Goal: Task Accomplishment & Management: Use online tool/utility

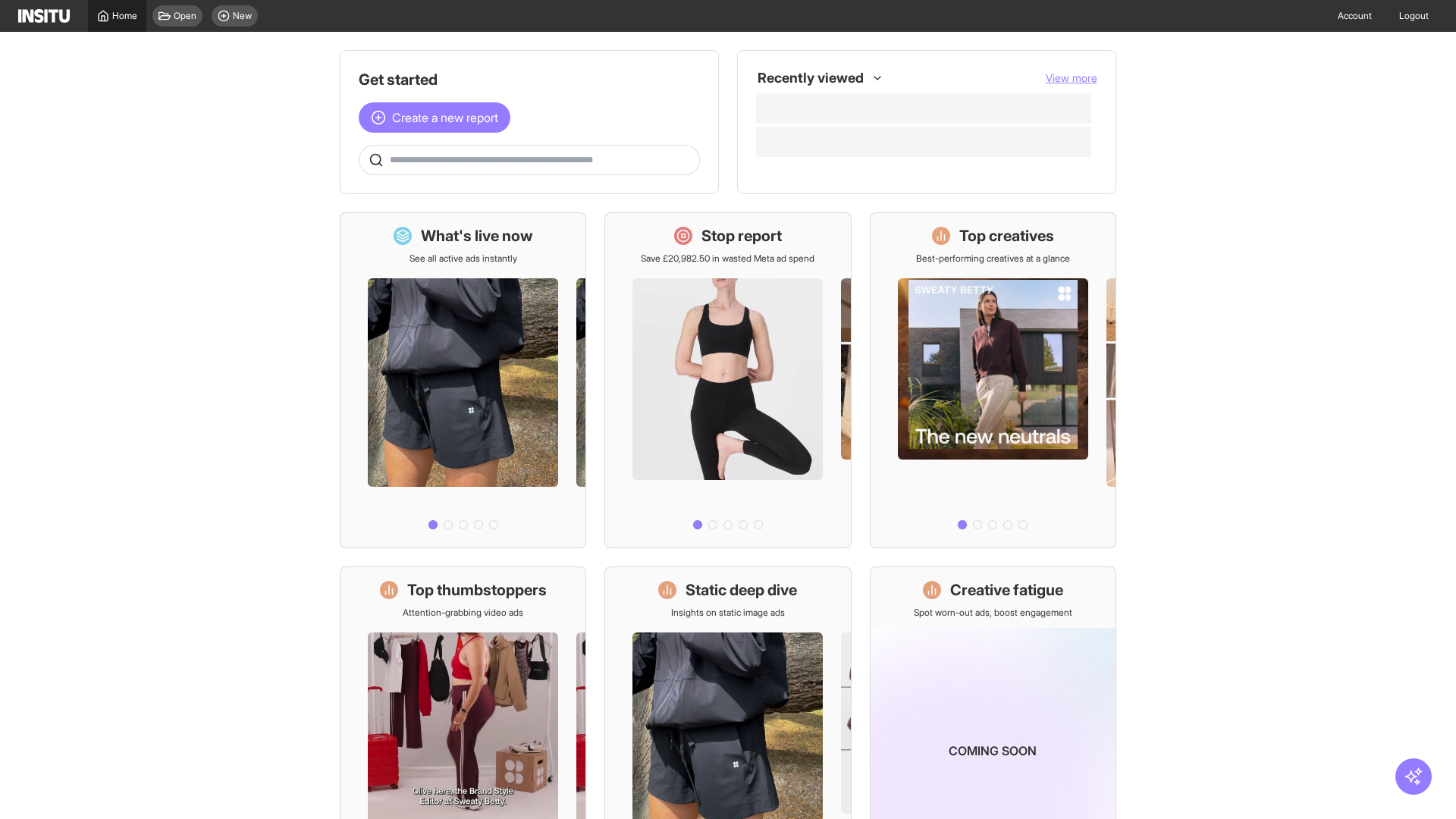
click at [117, 16] on span "Home" at bounding box center [125, 15] width 25 height 12
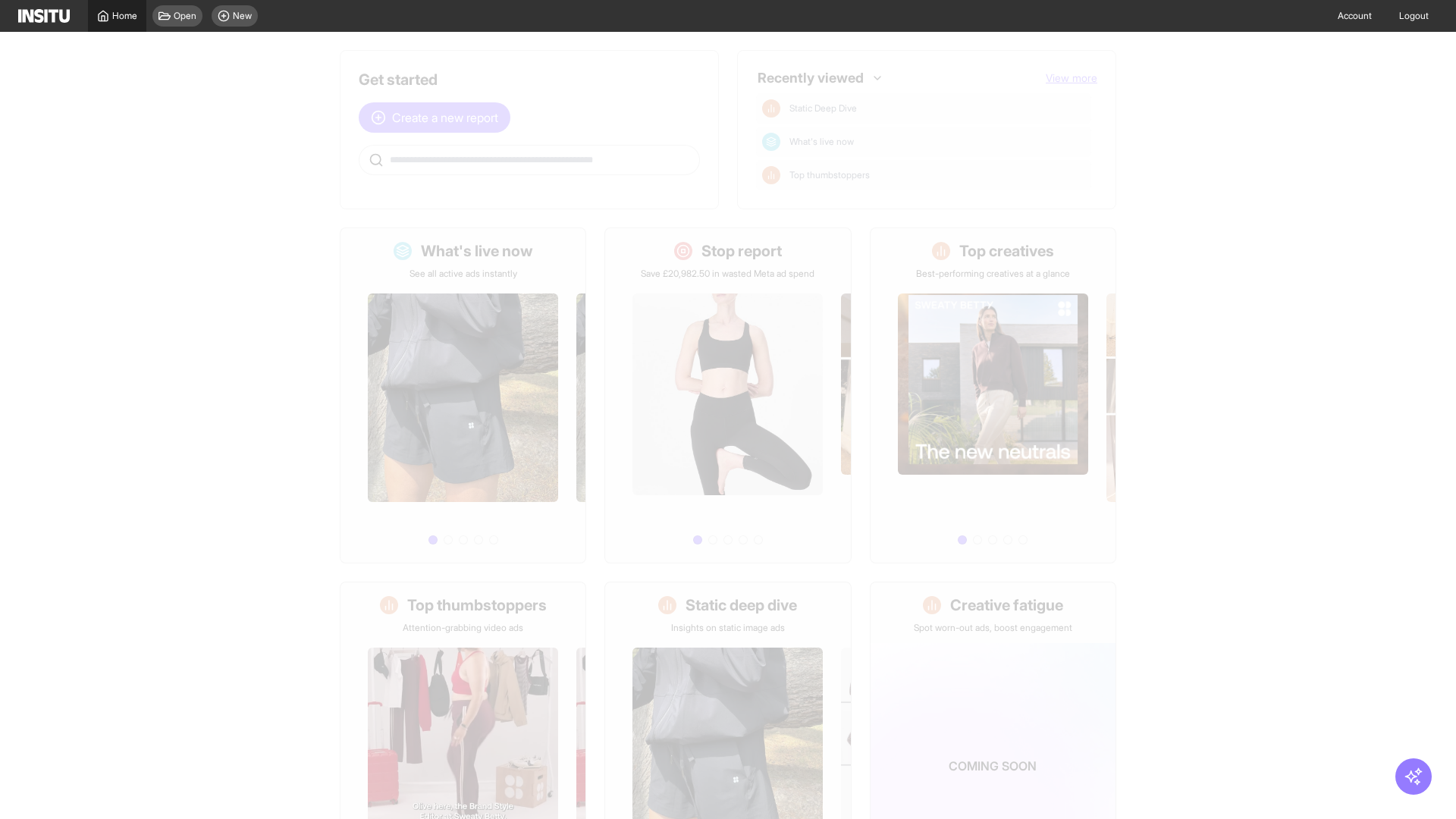
scroll to position [70, 0]
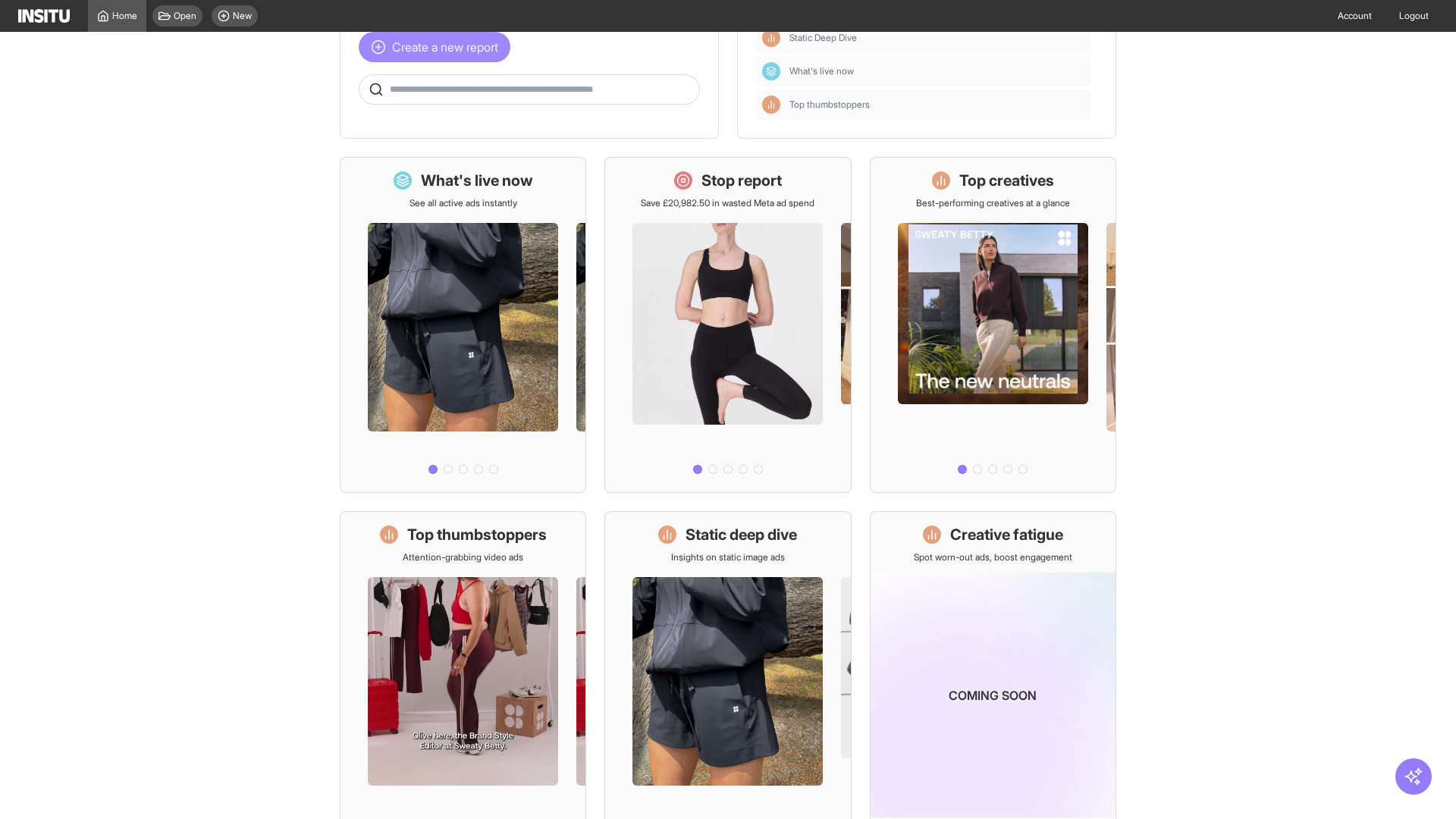
click at [438, 47] on span "Create a new report" at bounding box center [445, 47] width 106 height 18
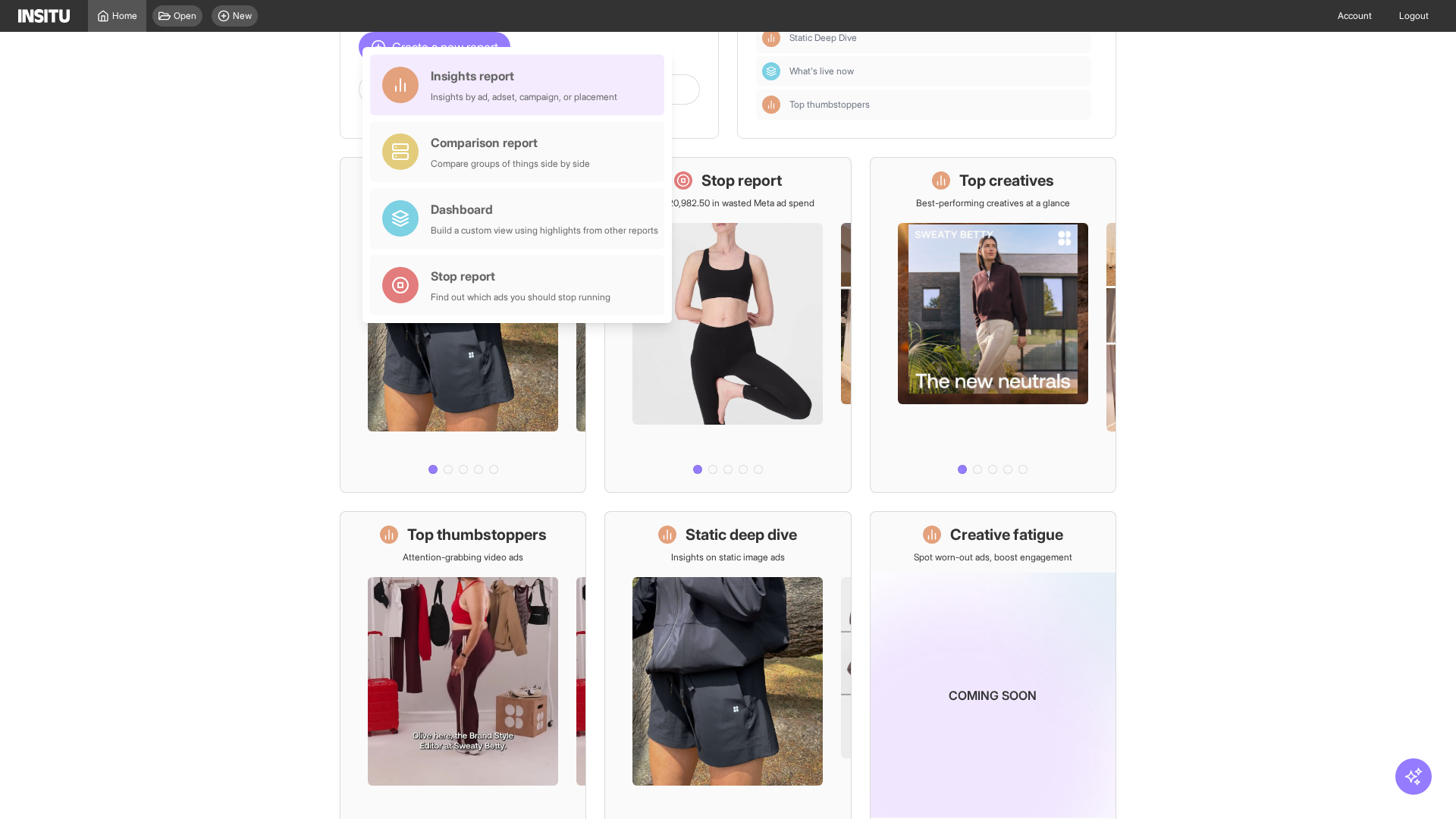
click at [521, 85] on div "Insights report Insights by ad, adset, campaign, or placement" at bounding box center [524, 85] width 187 height 36
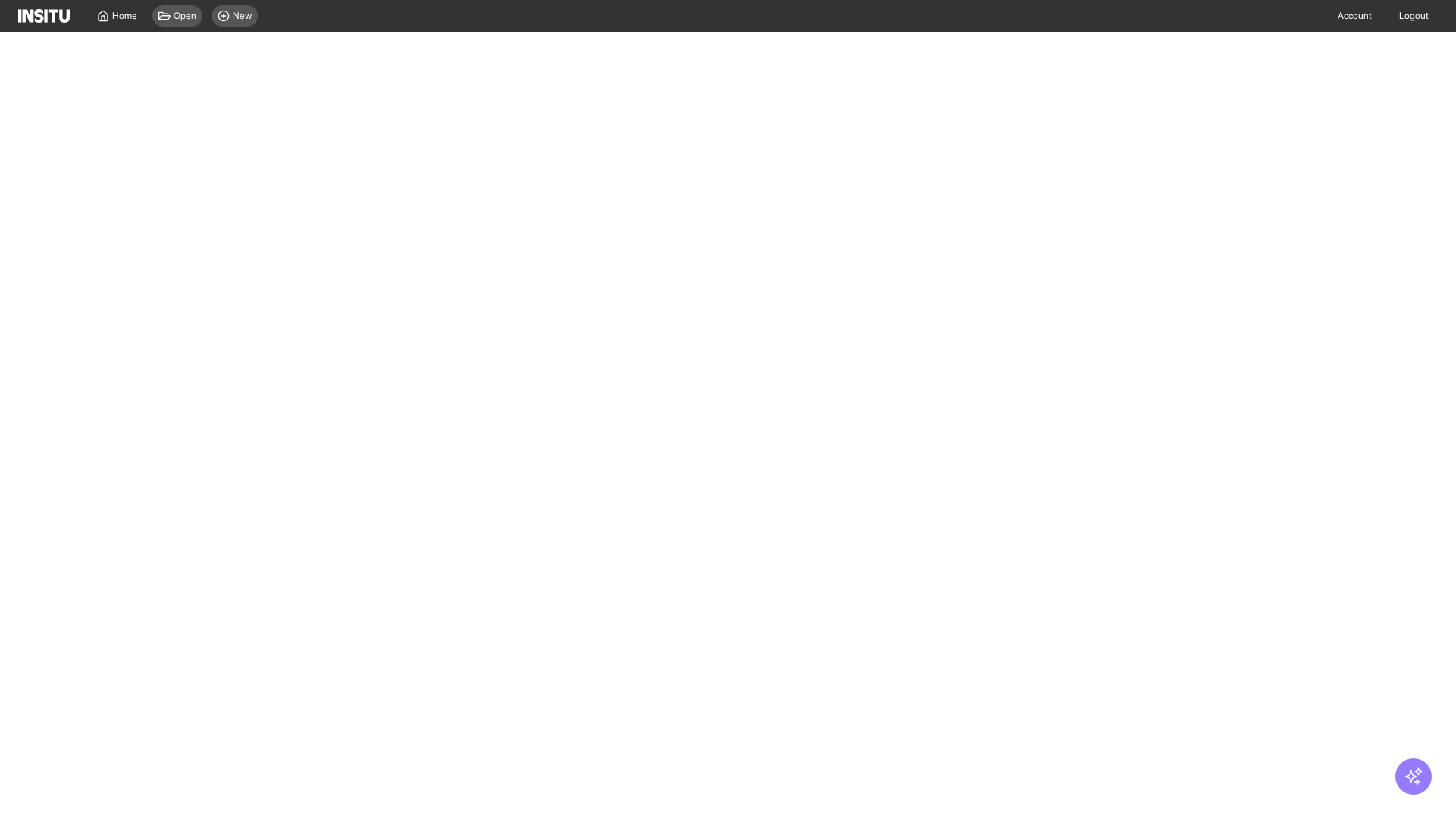
select select "**"
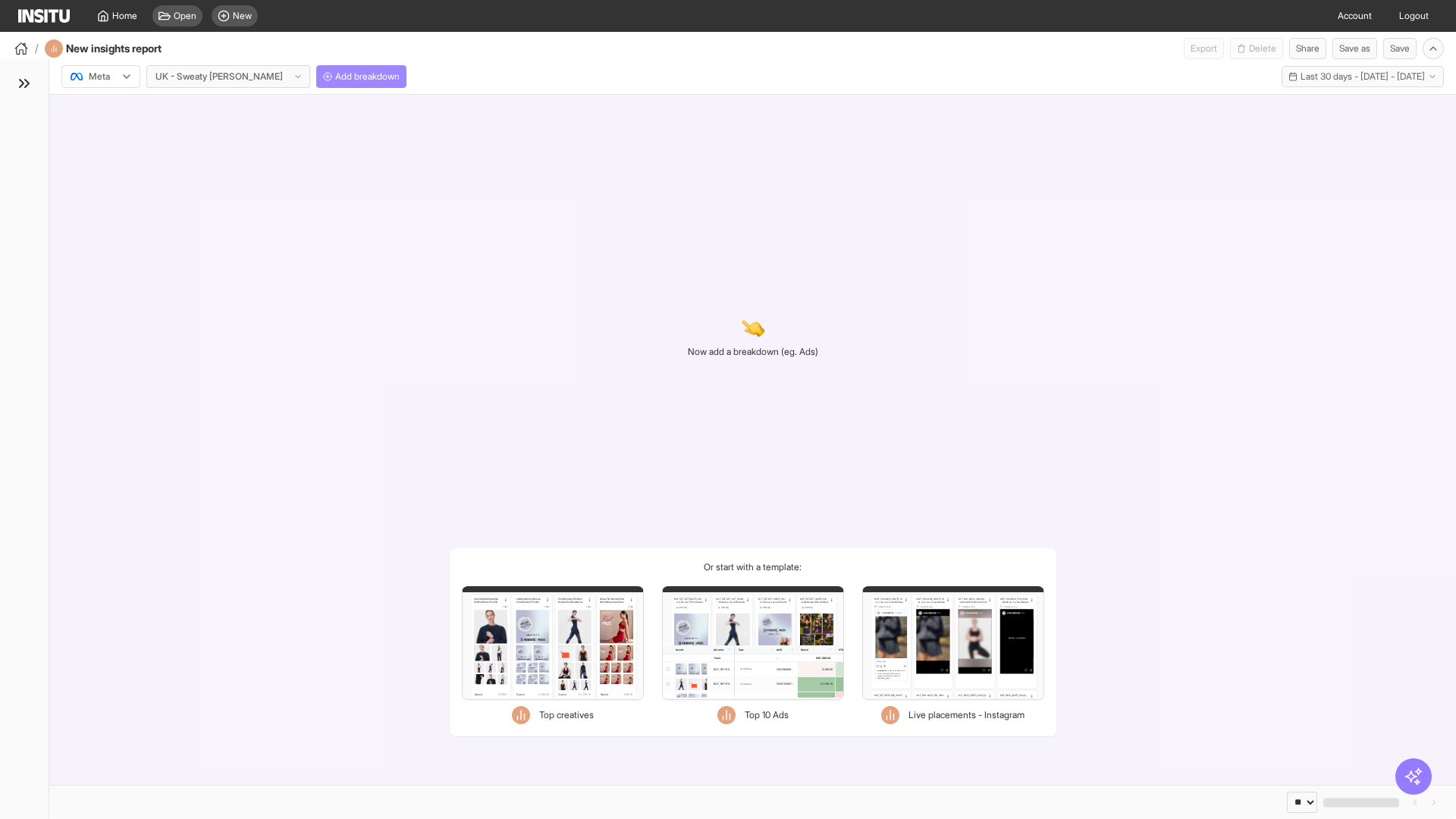
click at [335, 77] on span "Add breakdown" at bounding box center [367, 76] width 64 height 12
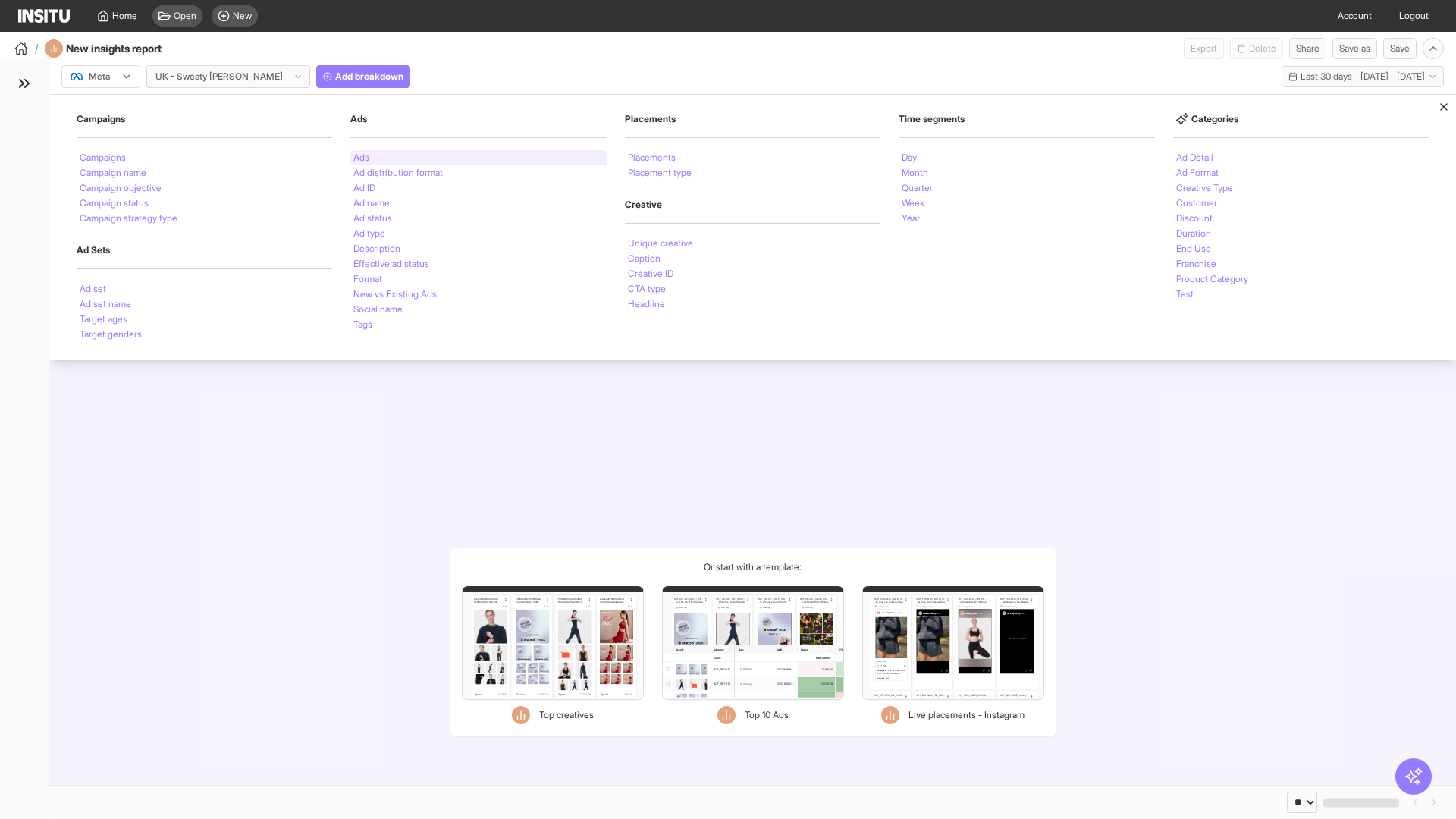
click at [361, 157] on li "Ads" at bounding box center [361, 158] width 16 height 9
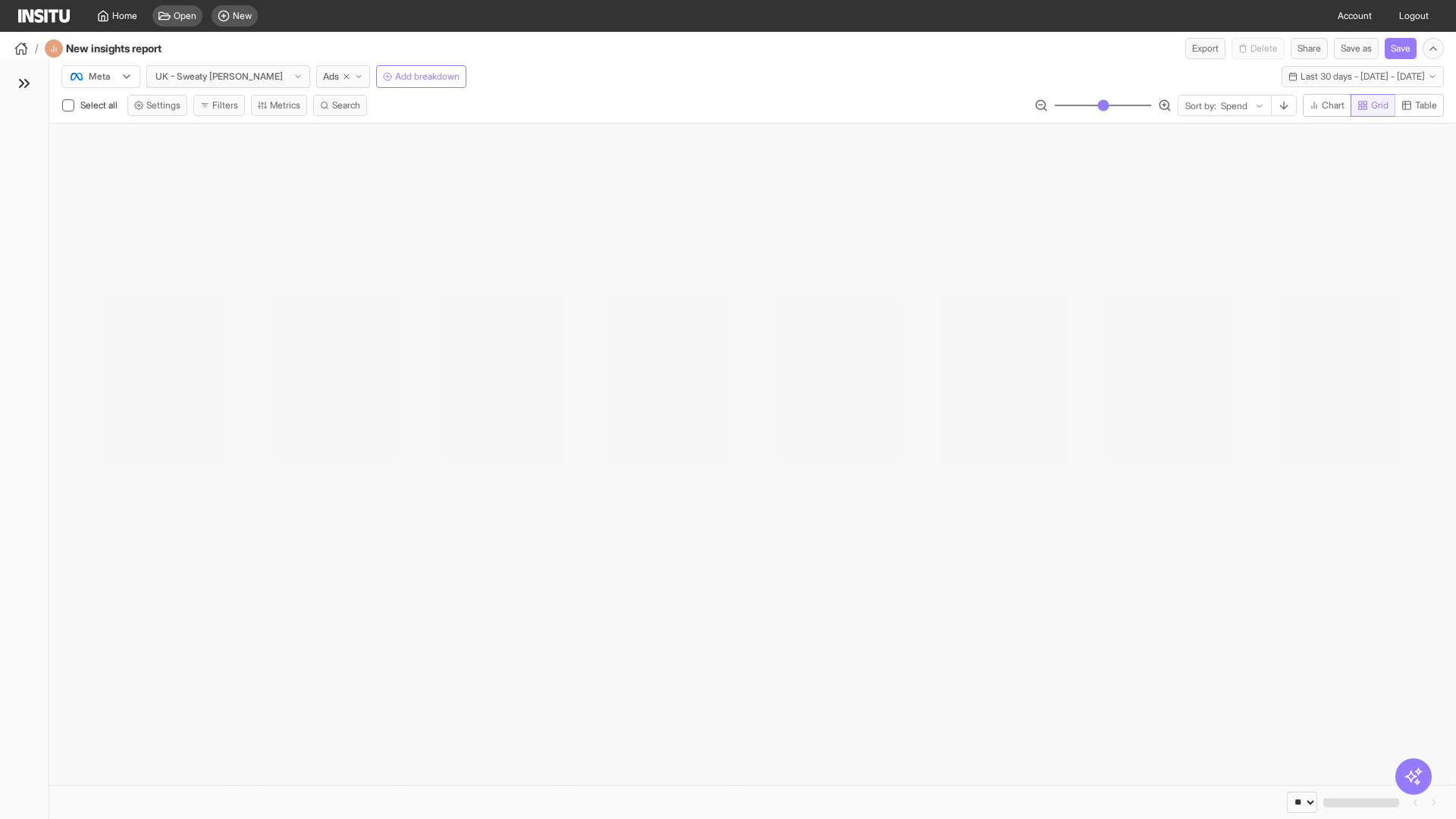
click at [1371, 105] on span "Grid" at bounding box center [1379, 105] width 17 height 12
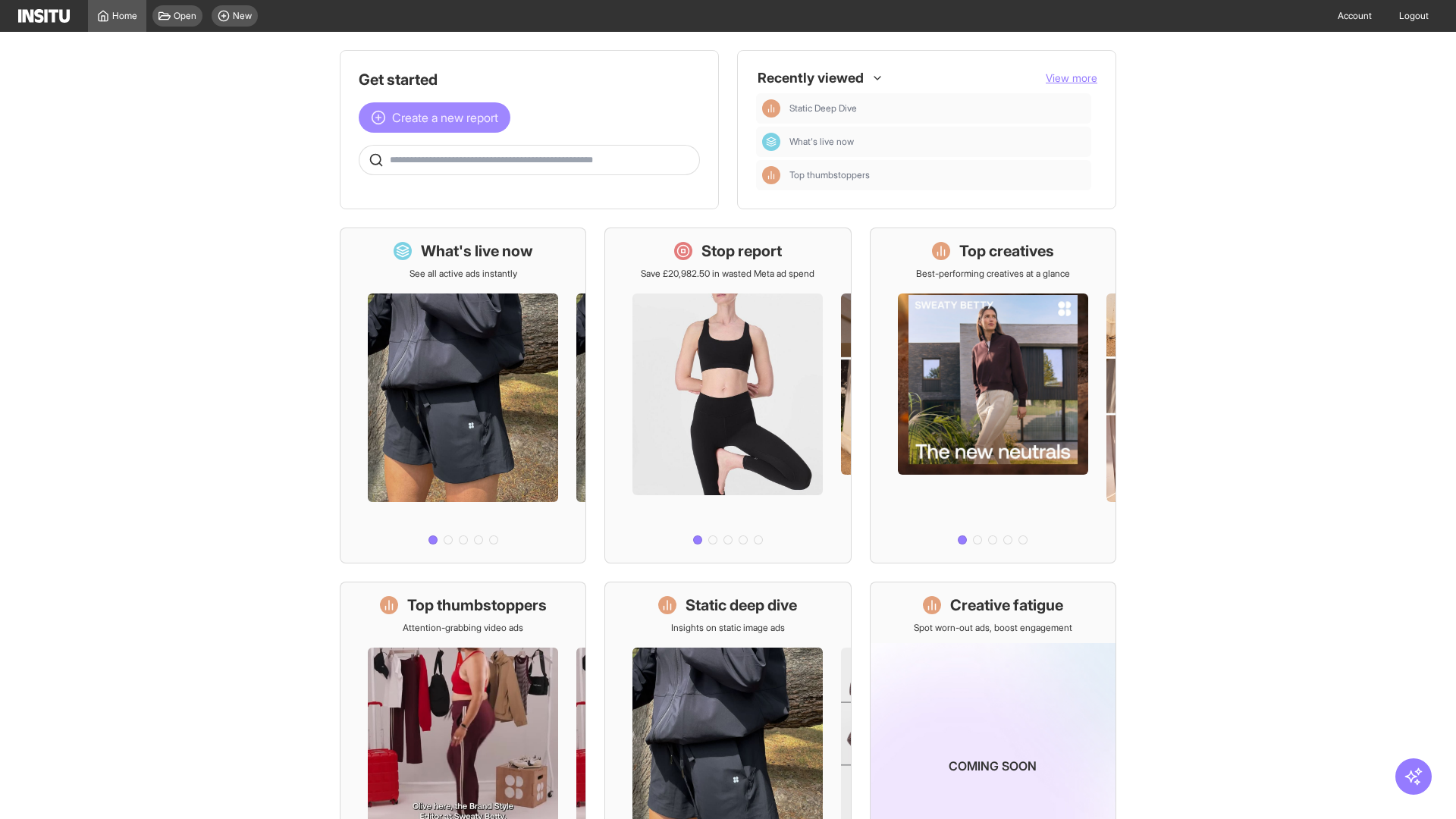
click at [438, 118] on span "Create a new report" at bounding box center [445, 117] width 106 height 18
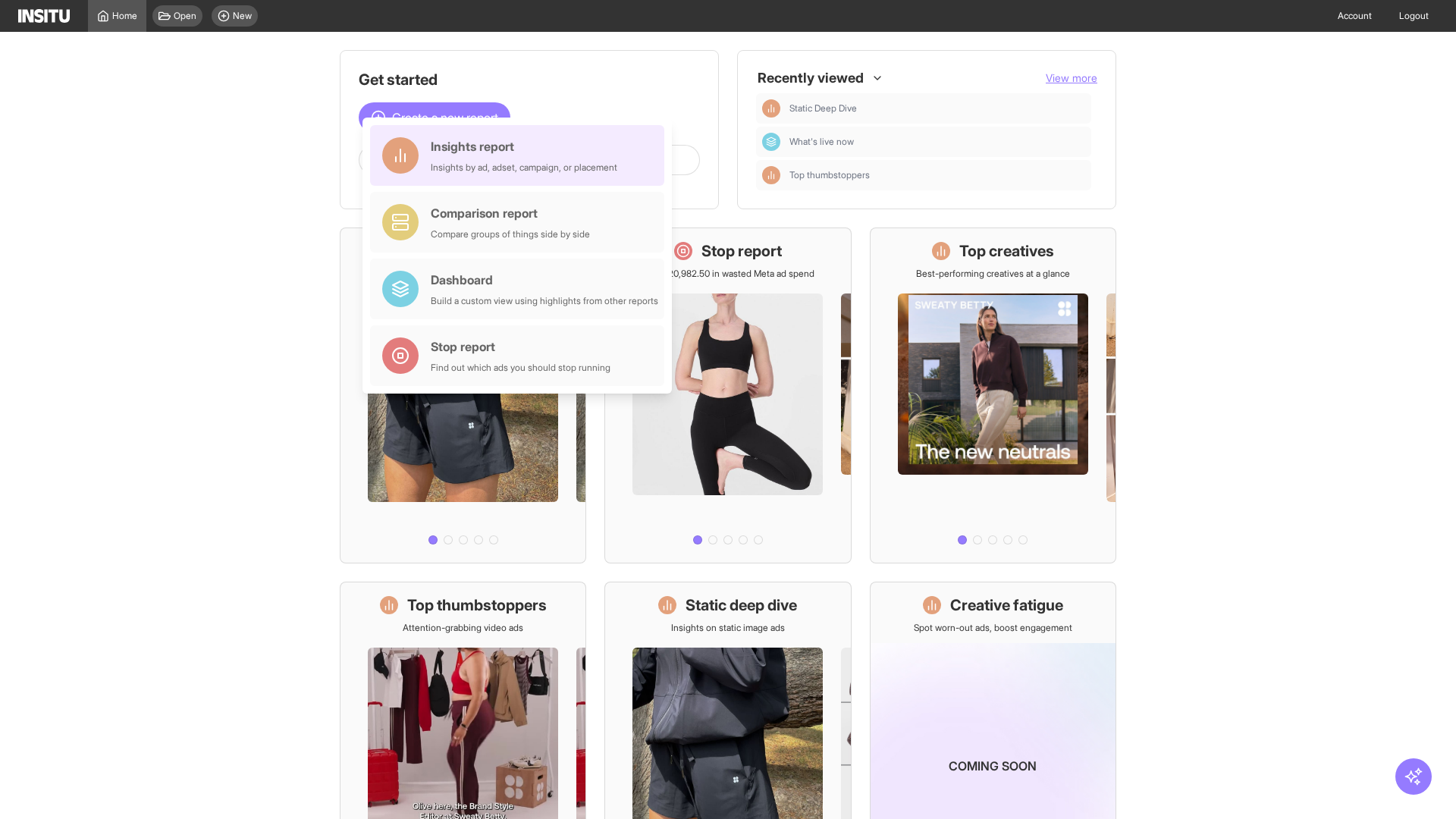
click at [521, 156] on div "Insights report Insights by ad, adset, campaign, or placement" at bounding box center [524, 156] width 187 height 36
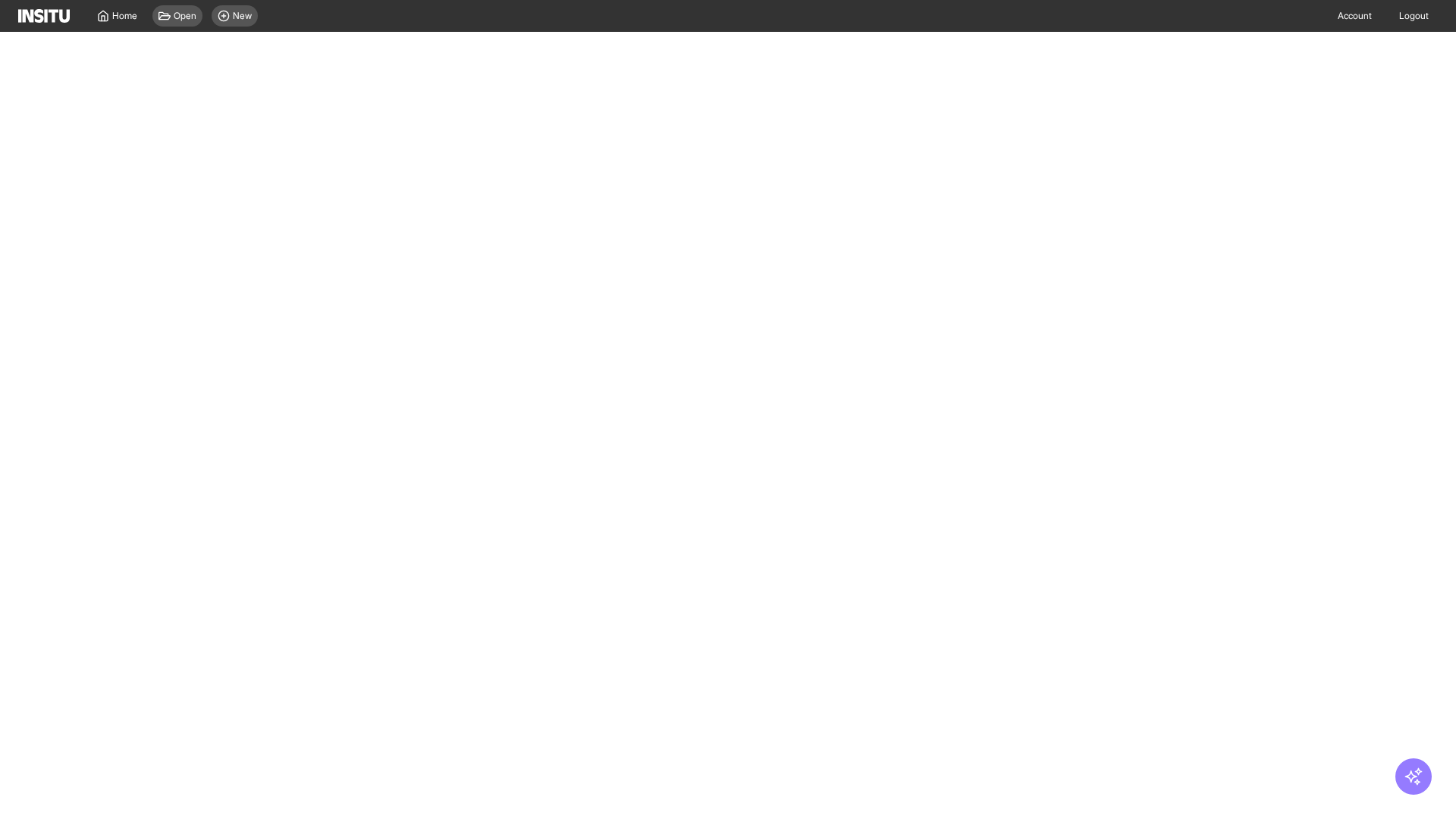
select select "**"
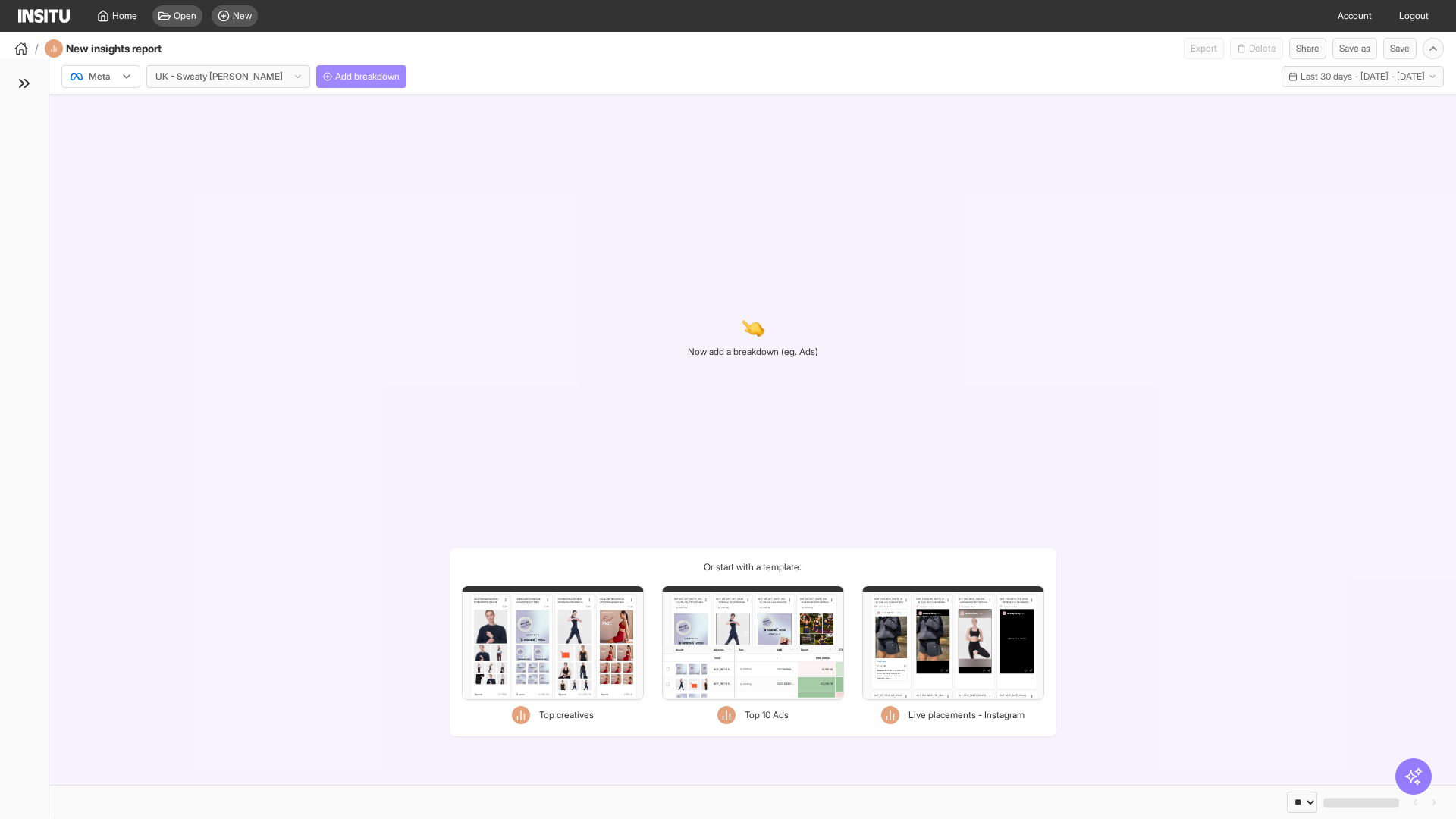
click at [335, 77] on span "Add breakdown" at bounding box center [367, 76] width 64 height 12
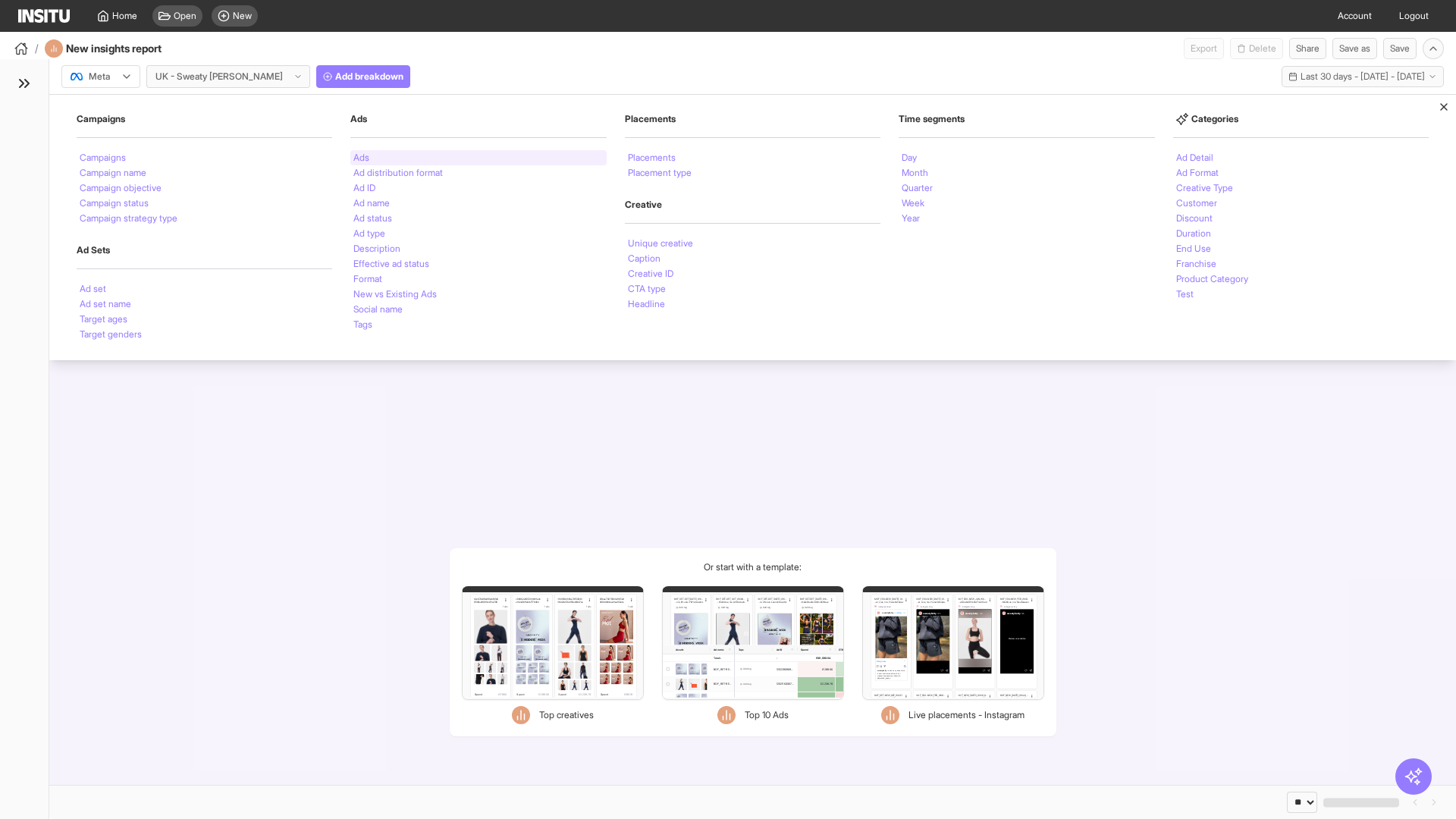
click at [361, 157] on li "Ads" at bounding box center [361, 158] width 16 height 9
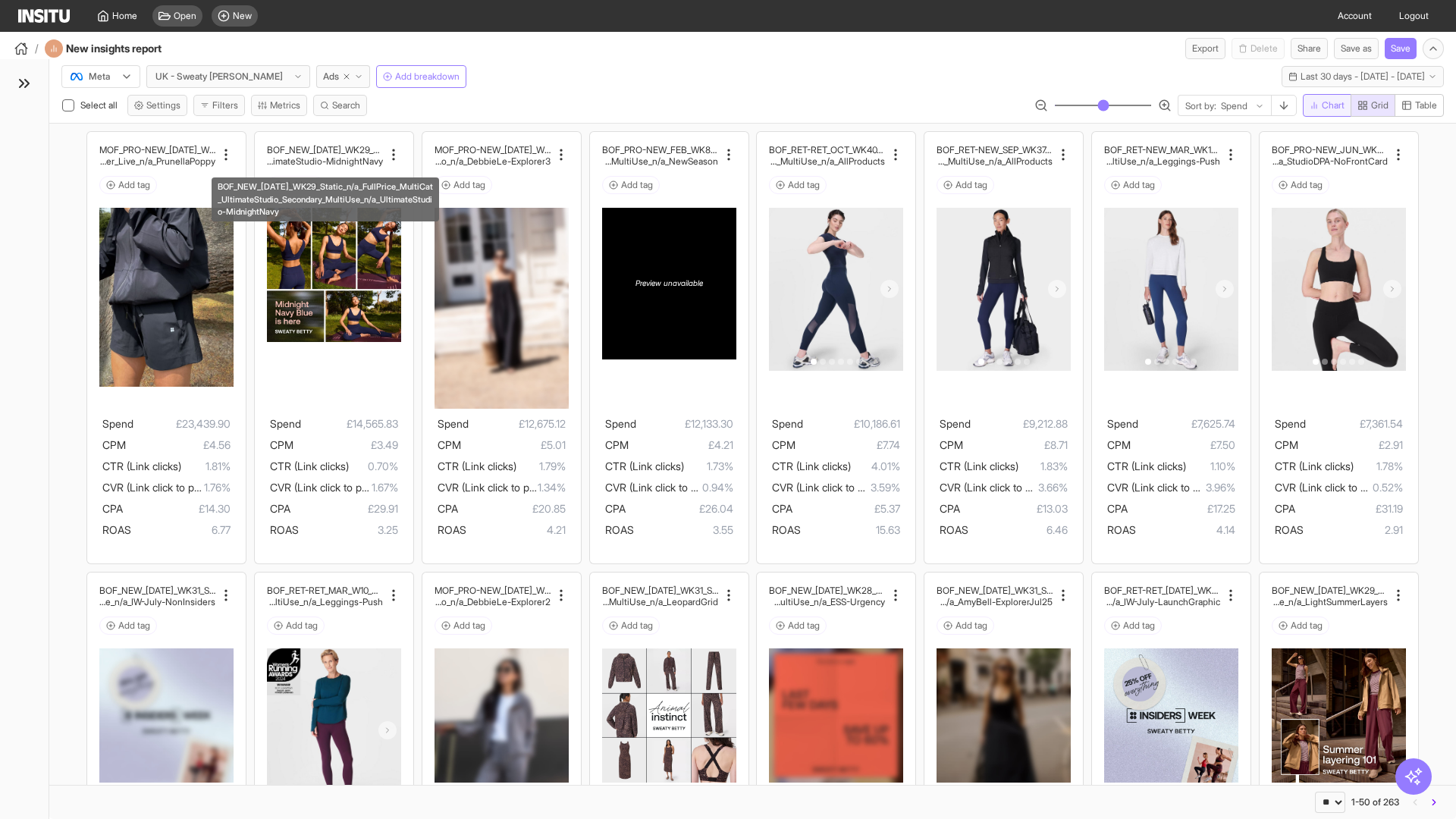
click at [1324, 105] on span "Chart" at bounding box center [1333, 105] width 23 height 12
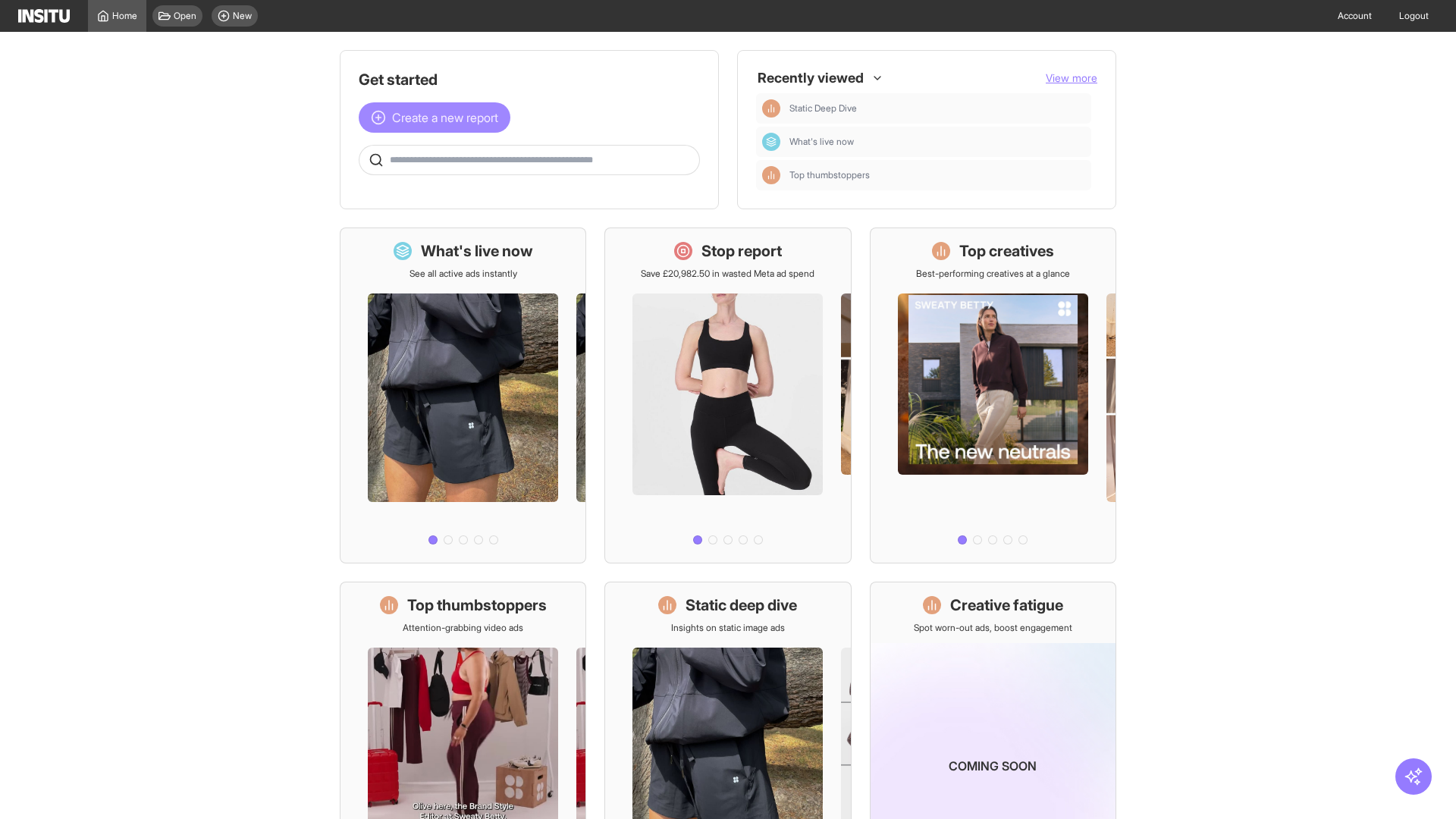
click at [438, 118] on span "Create a new report" at bounding box center [445, 117] width 106 height 18
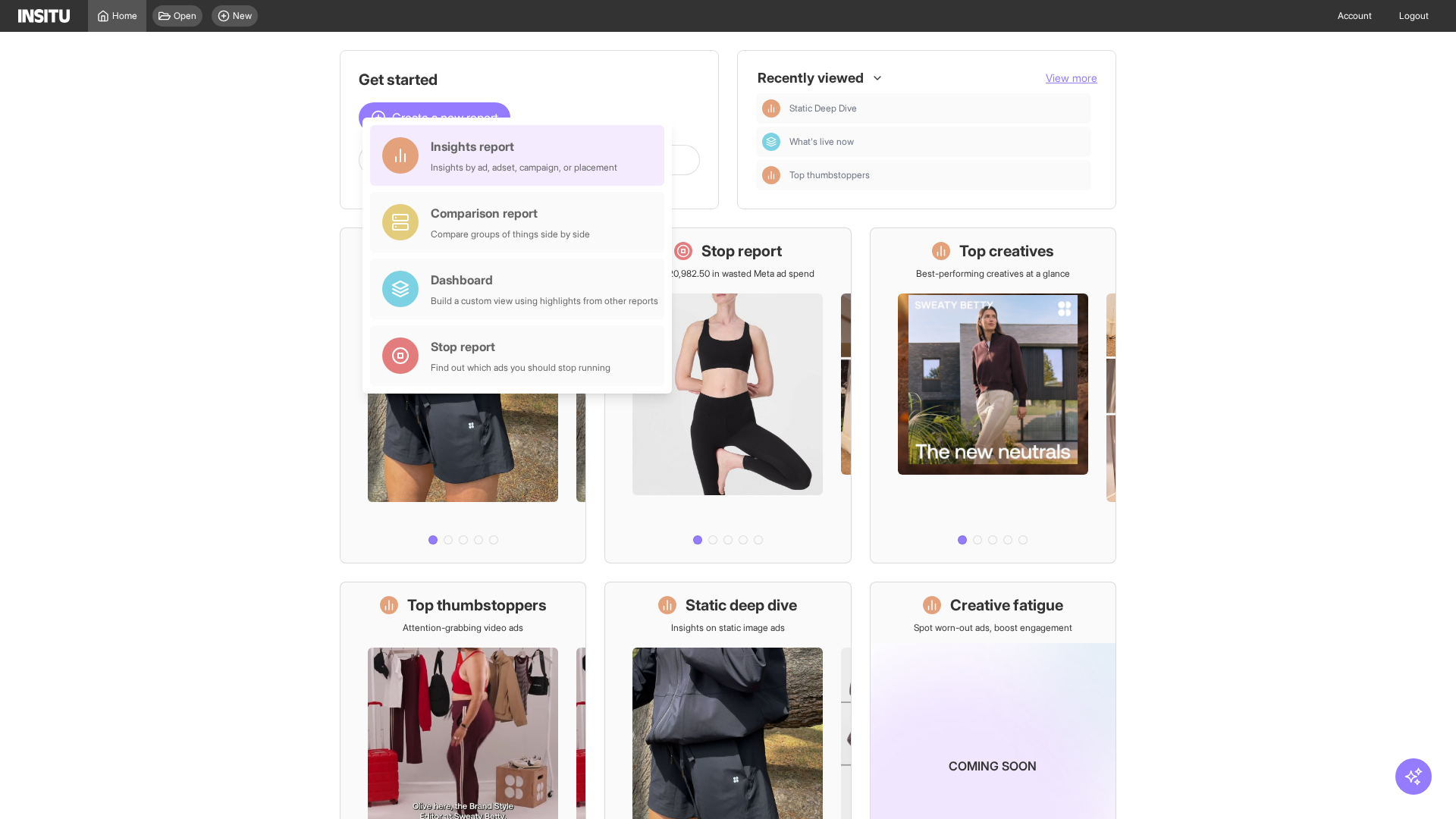
click at [521, 156] on div "Insights report Insights by ad, adset, campaign, or placement" at bounding box center [524, 156] width 187 height 36
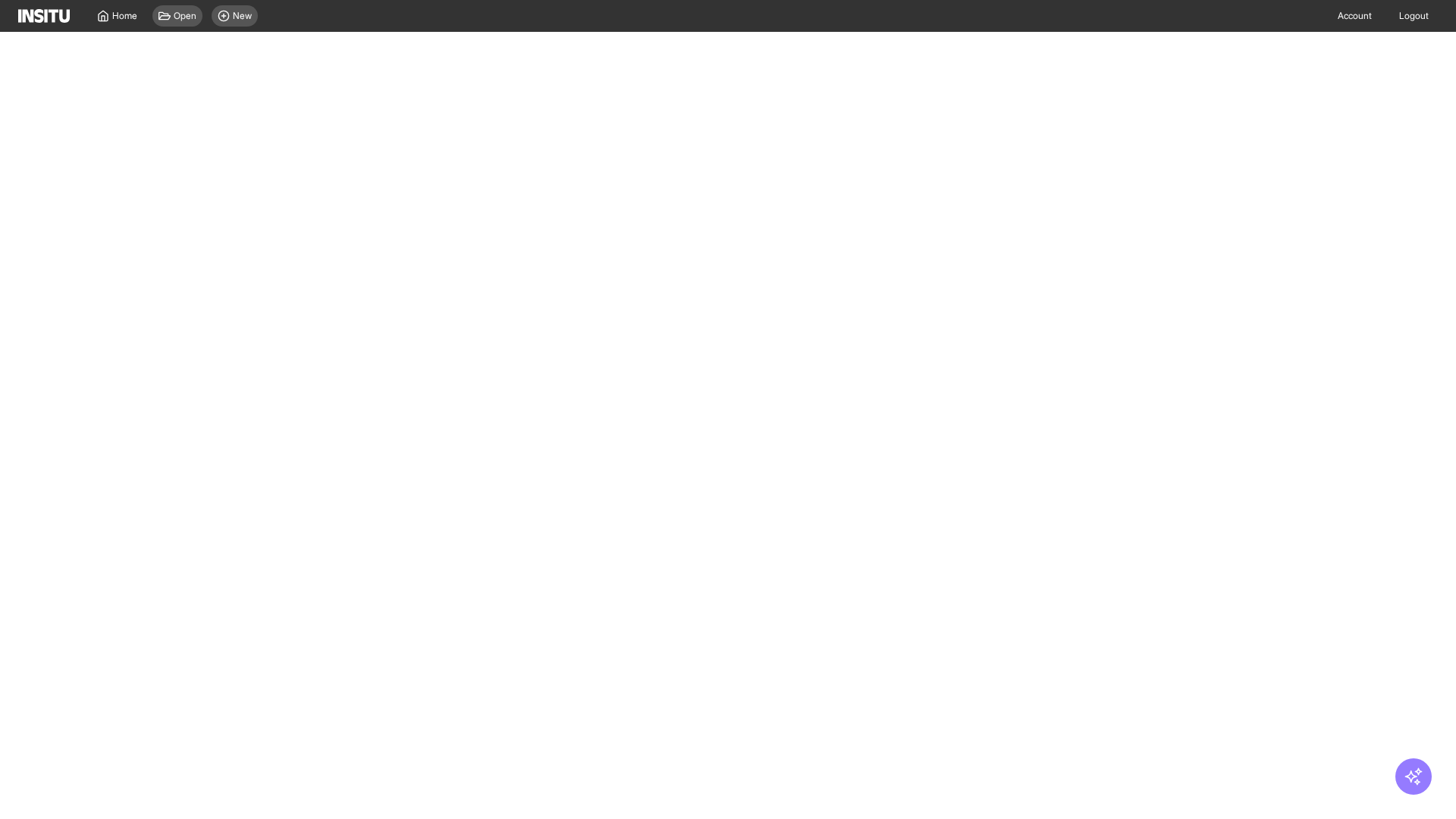
select select "**"
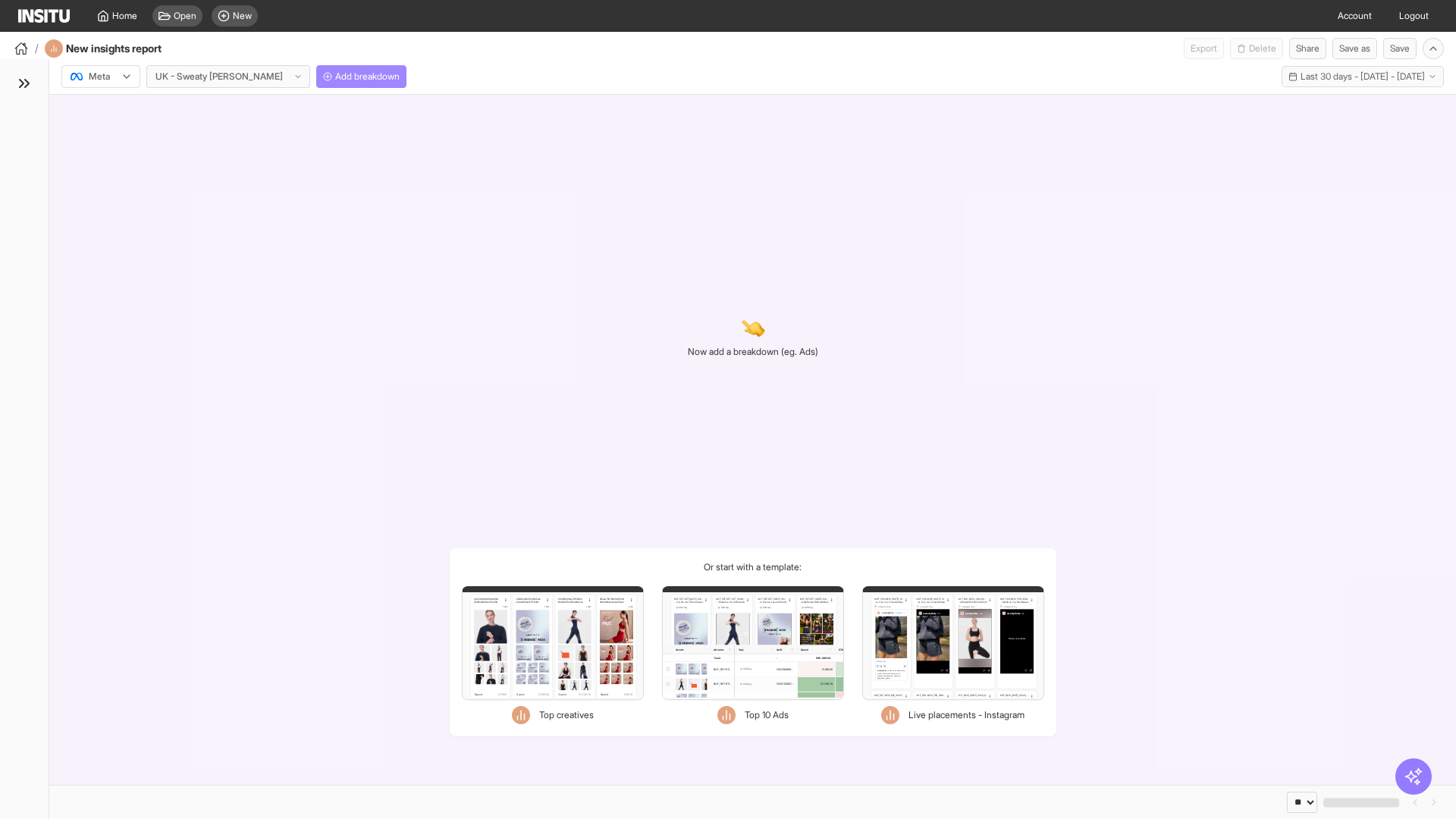
click at [335, 77] on span "Add breakdown" at bounding box center [367, 76] width 64 height 12
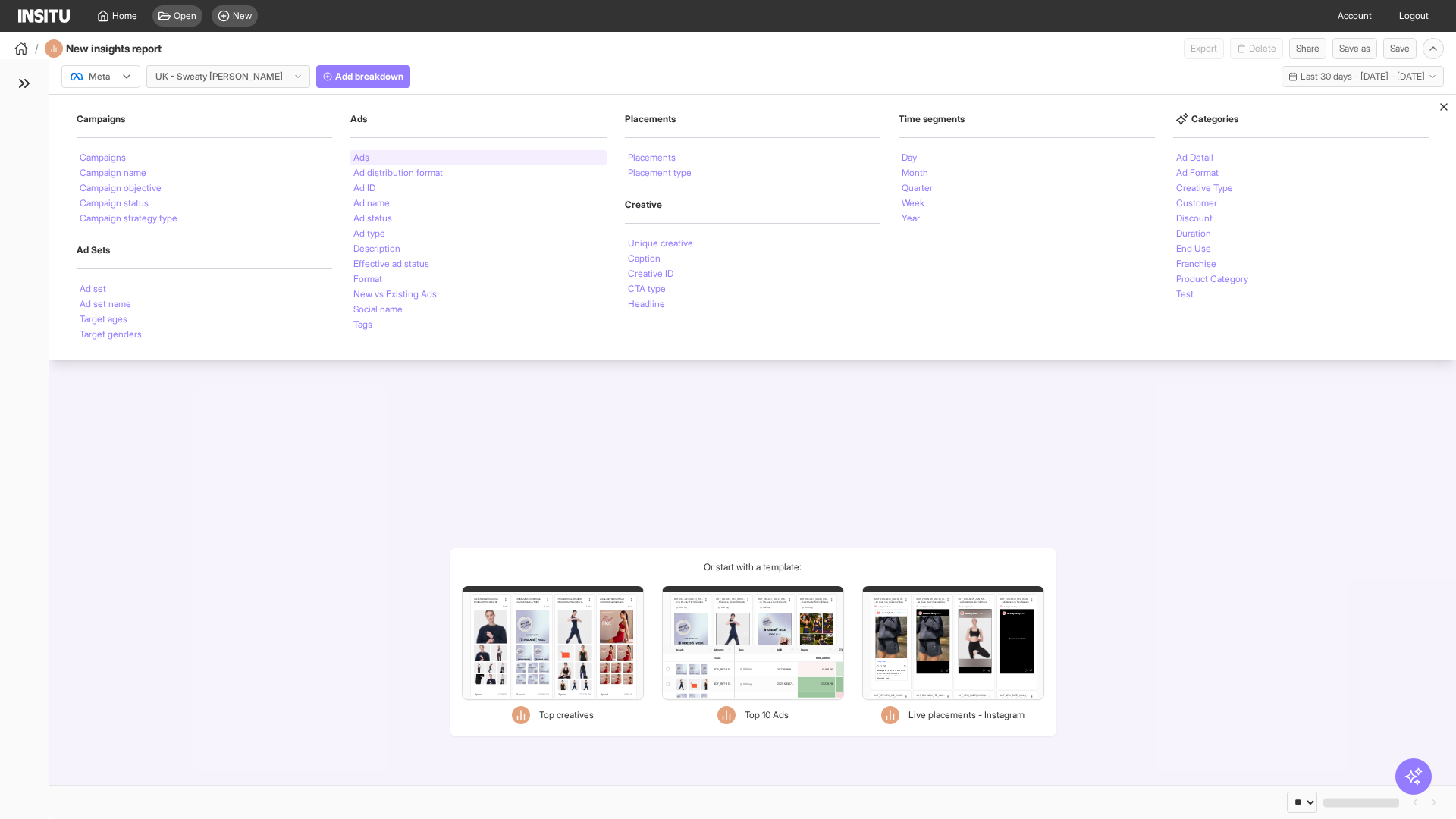
click at [361, 157] on li "Ads" at bounding box center [361, 158] width 16 height 9
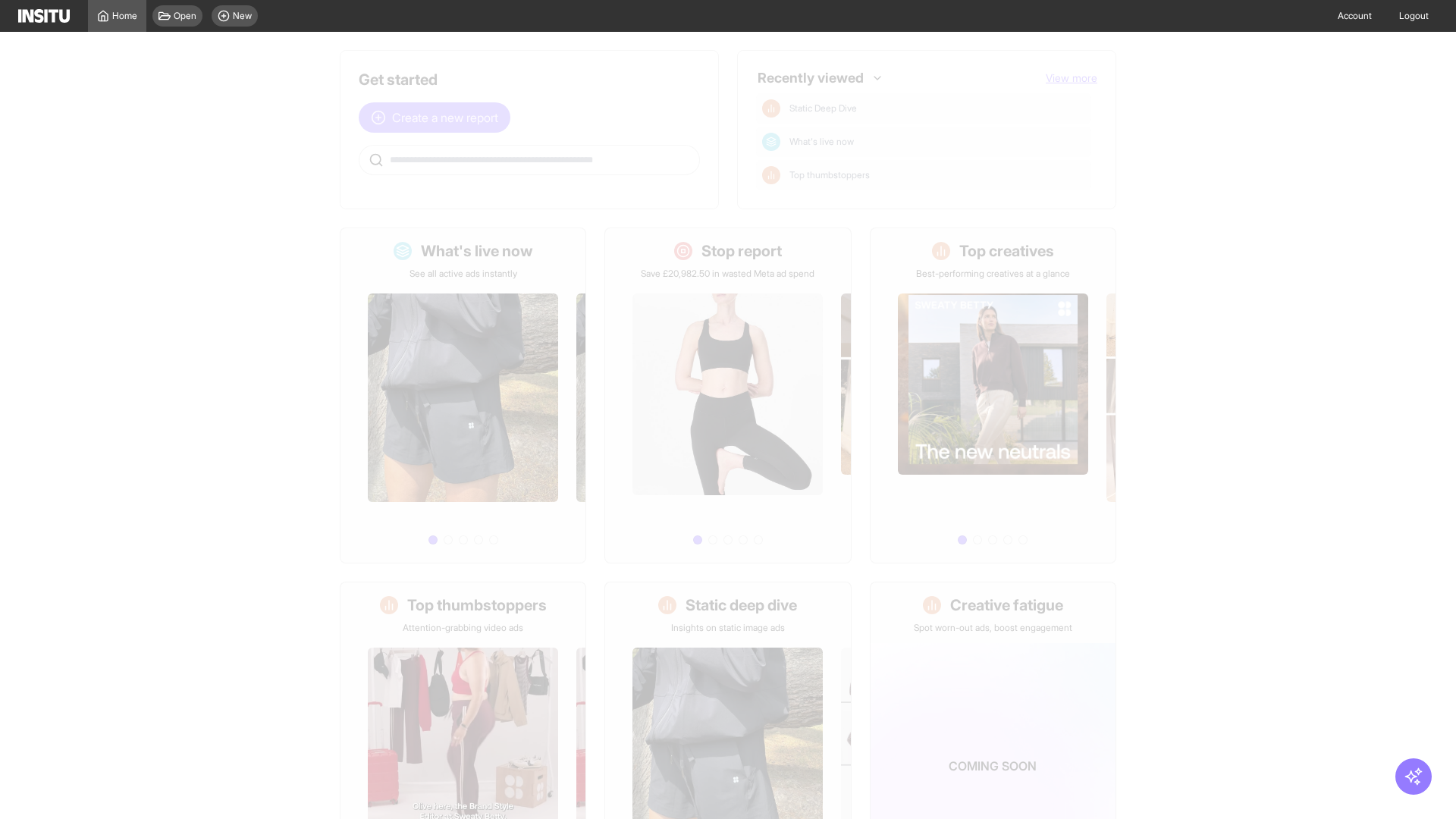
click at [438, 118] on span "Create a new report" at bounding box center [445, 117] width 106 height 18
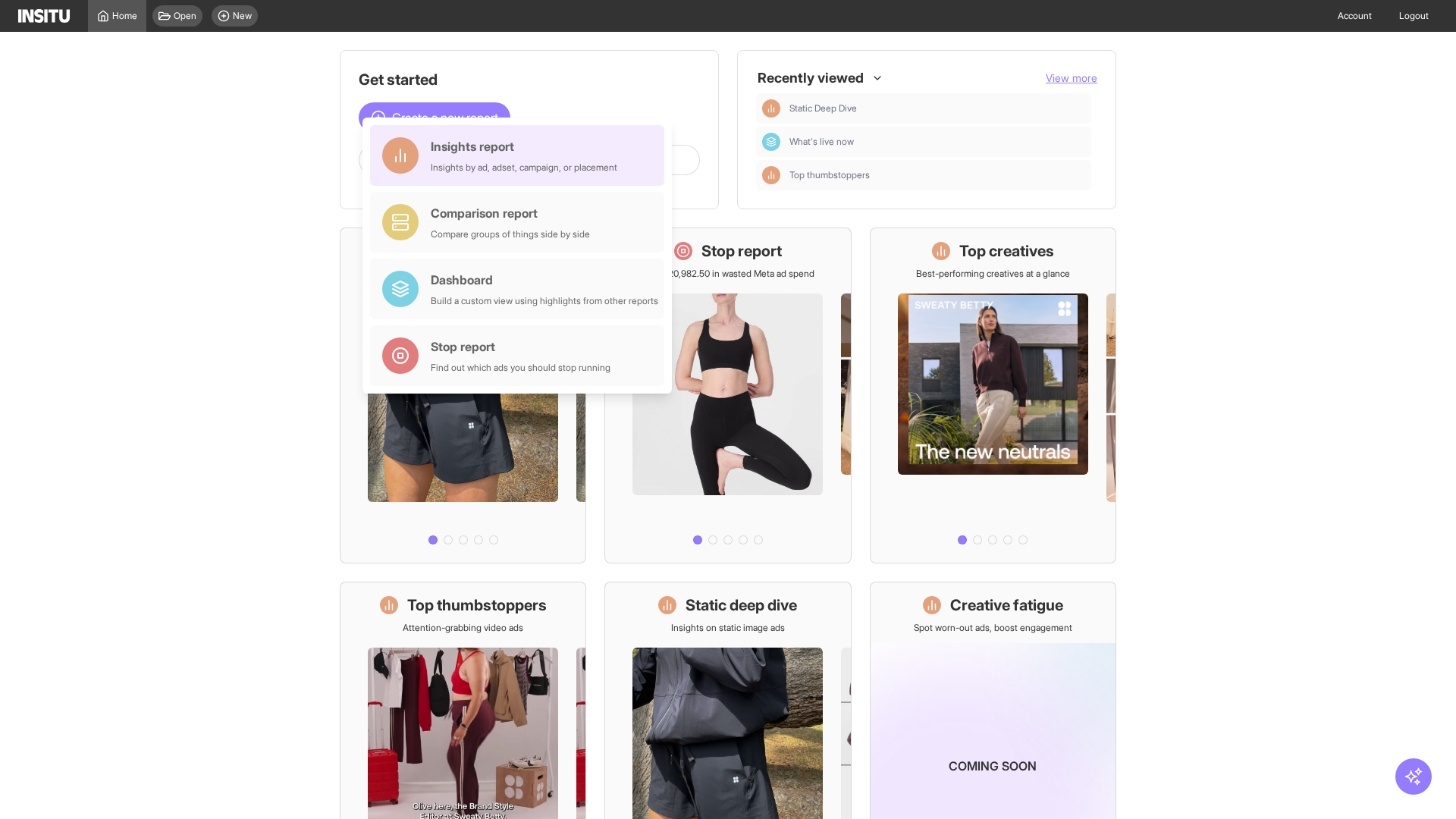
click at [521, 156] on div "Insights report Insights by ad, adset, campaign, or placement" at bounding box center [524, 156] width 187 height 36
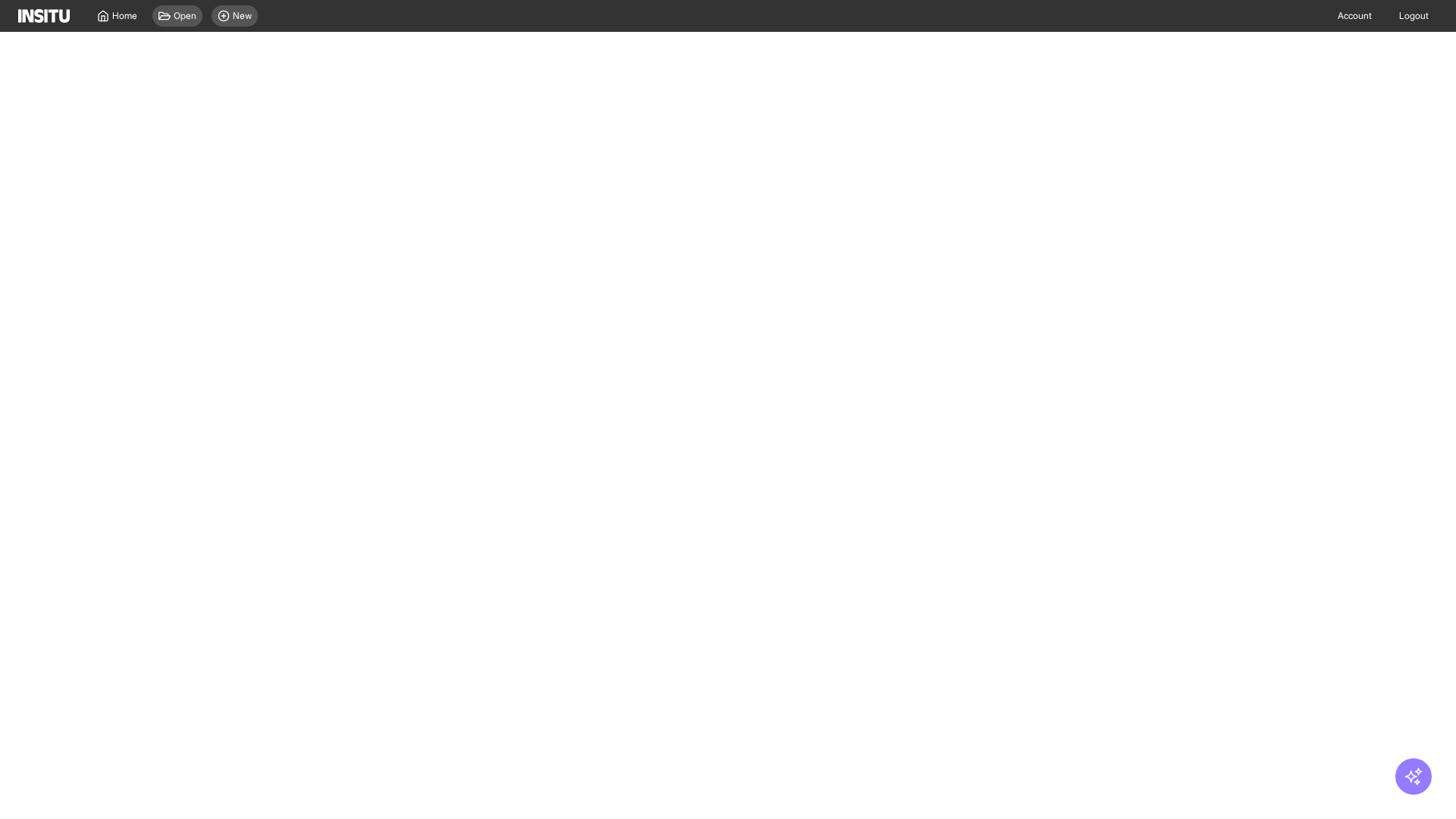
select select "**"
